Goal: Information Seeking & Learning: Learn about a topic

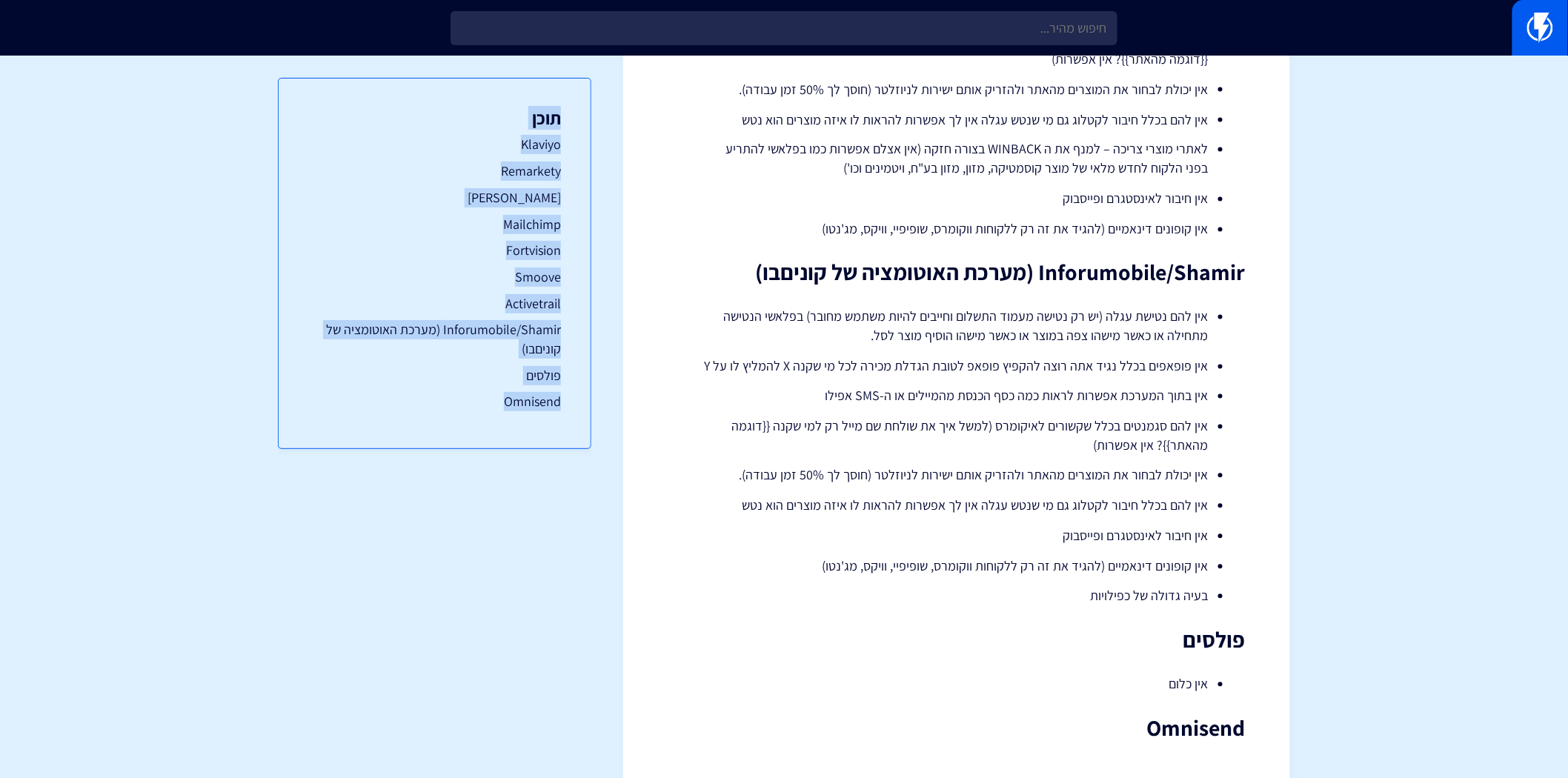
drag, startPoint x: 574, startPoint y: 117, endPoint x: 467, endPoint y: 416, distance: 317.6
click at [467, 416] on div "תוכן Klaviyo Remarkety Adscale Mailchimp Fortvision Smoove Activetrail Inforumo…" at bounding box center [435, 413] width 314 height 716
click at [464, 415] on div "תוכן Klaviyo Remarkety Adscale Mailchimp Fortvision Smoove Activetrail Inforumo…" at bounding box center [435, 263] width 314 height 372
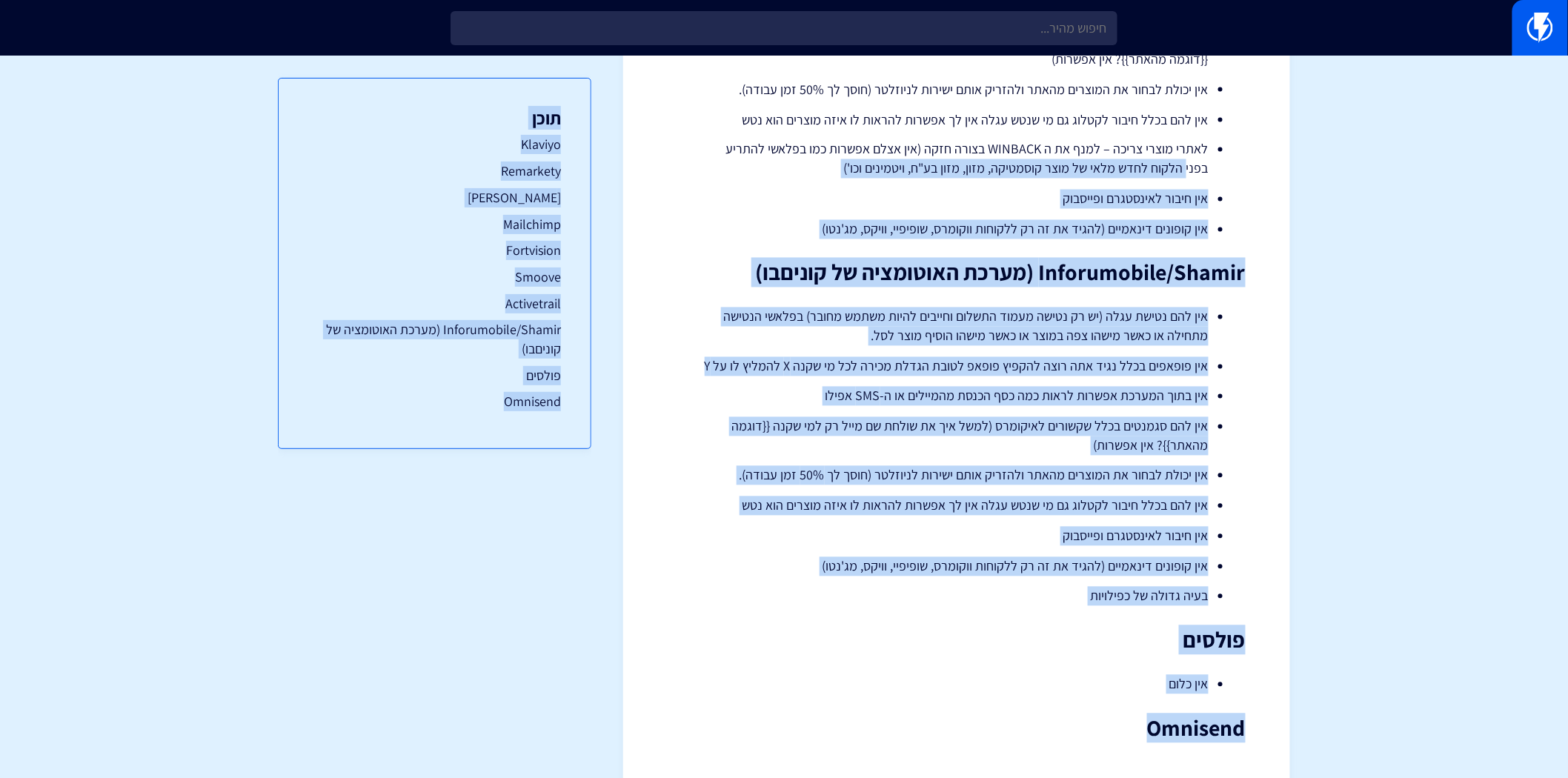
drag, startPoint x: 457, startPoint y: 426, endPoint x: 625, endPoint y: 90, distance: 375.7
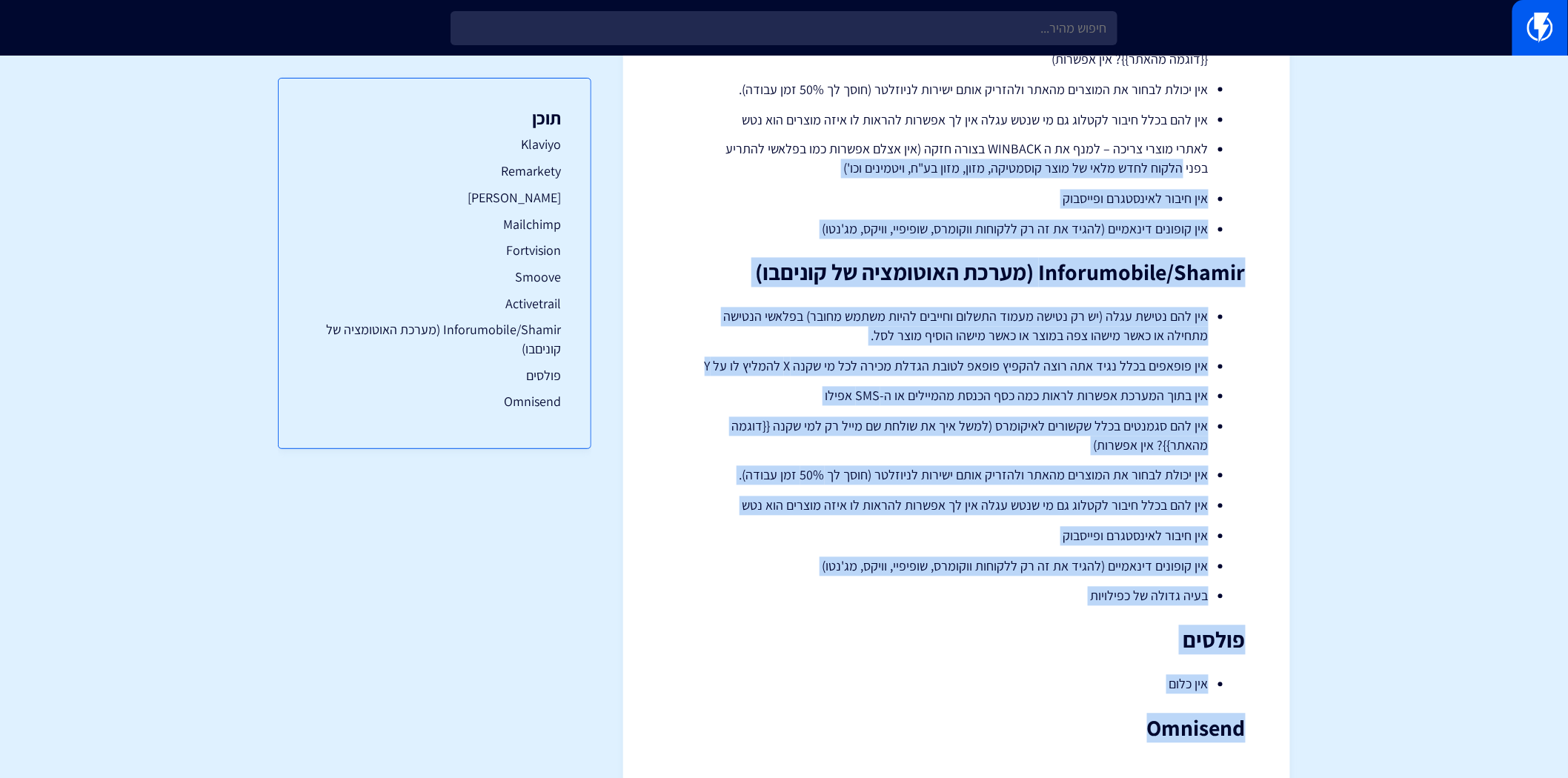
drag, startPoint x: 1127, startPoint y: 667, endPoint x: 1253, endPoint y: 112, distance: 569.1
drag, startPoint x: 1253, startPoint y: 112, endPoint x: 1077, endPoint y: 684, distance: 598.5
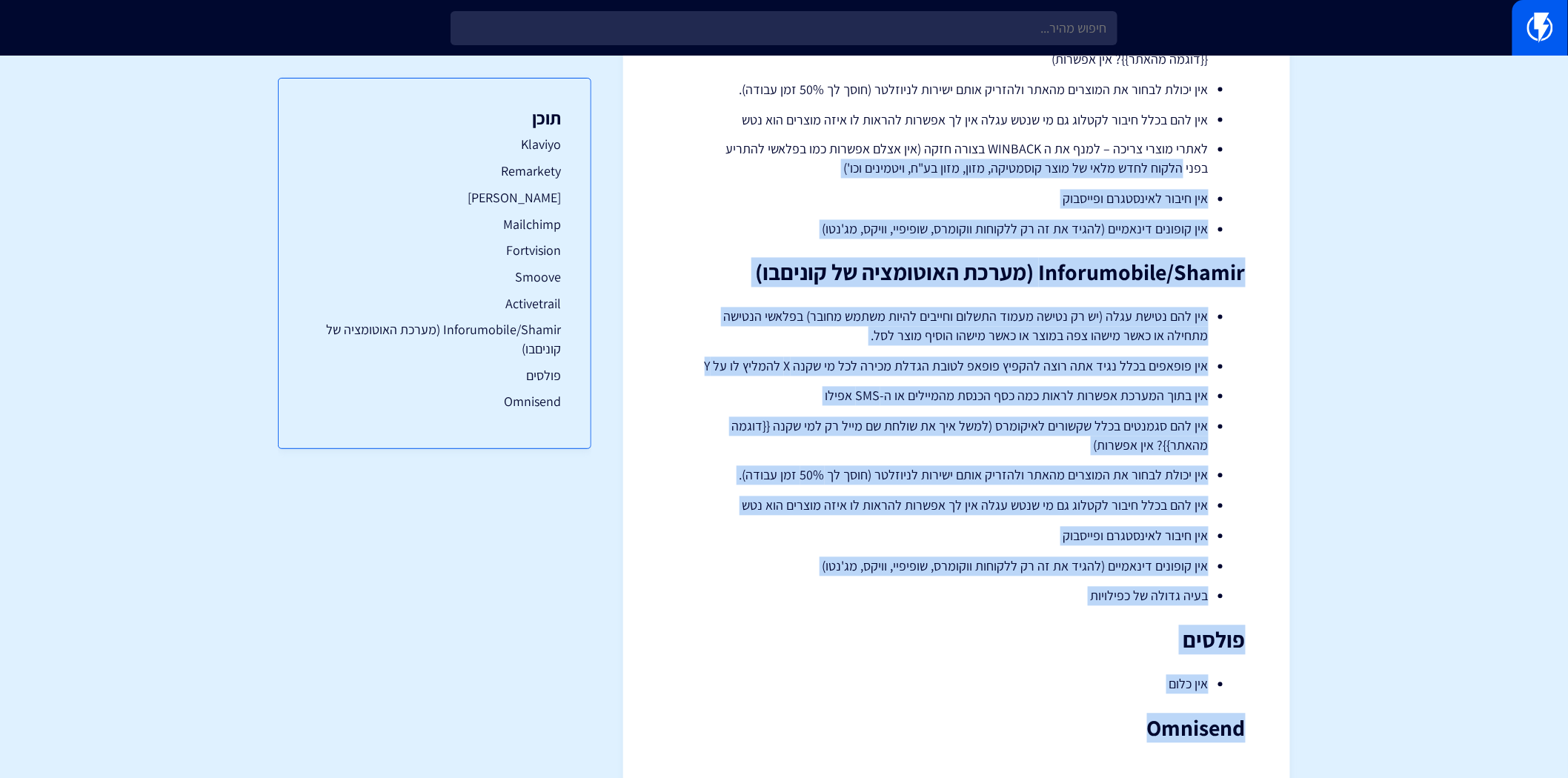
click at [1077, 717] on h2 "Omnisend" at bounding box center [957, 729] width 578 height 25
drag, startPoint x: 1077, startPoint y: 683, endPoint x: 1247, endPoint y: 142, distance: 567.1
